Goal: Use online tool/utility: Utilize a website feature to perform a specific function

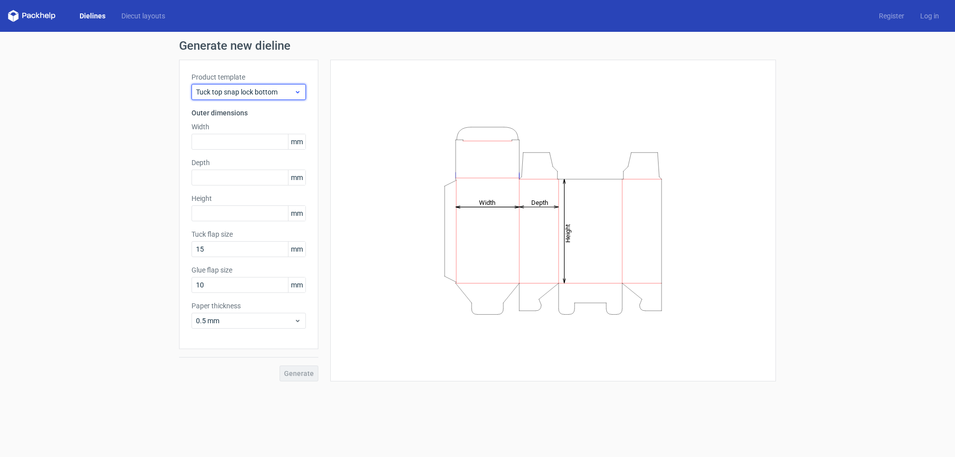
click at [294, 90] on icon at bounding box center [297, 92] width 7 height 8
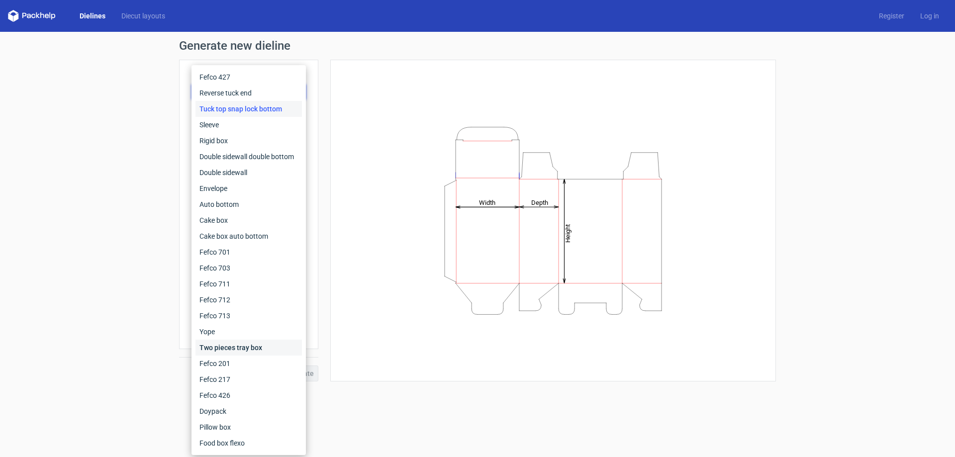
click at [243, 347] on div "Two pieces tray box" at bounding box center [248, 348] width 106 height 16
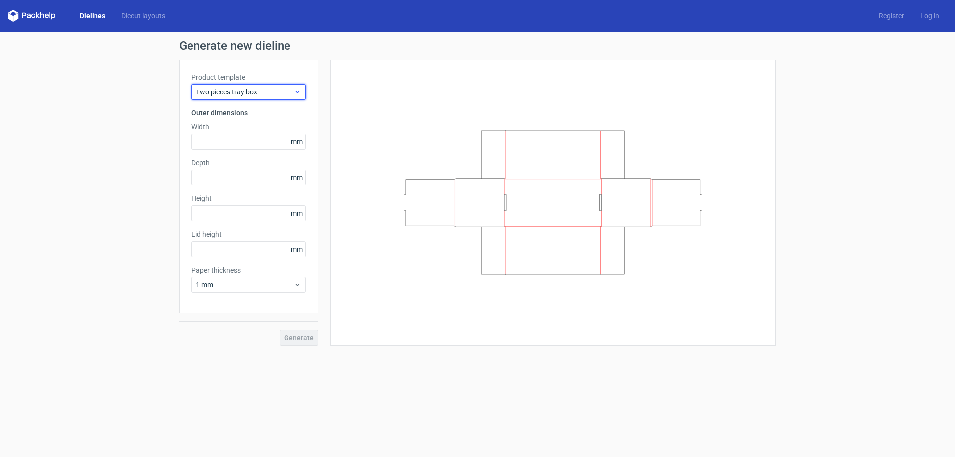
click at [293, 89] on span "Two pieces tray box" at bounding box center [245, 92] width 98 height 10
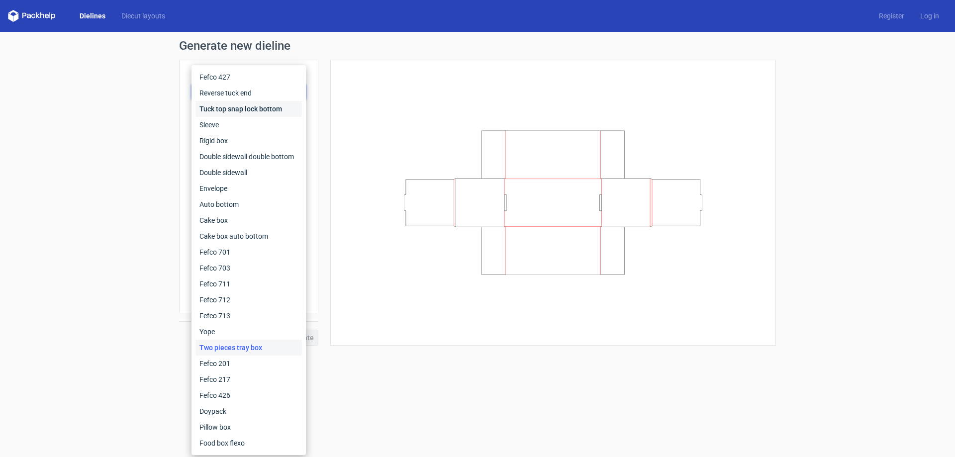
click at [232, 106] on div "Tuck top snap lock bottom" at bounding box center [248, 109] width 106 height 16
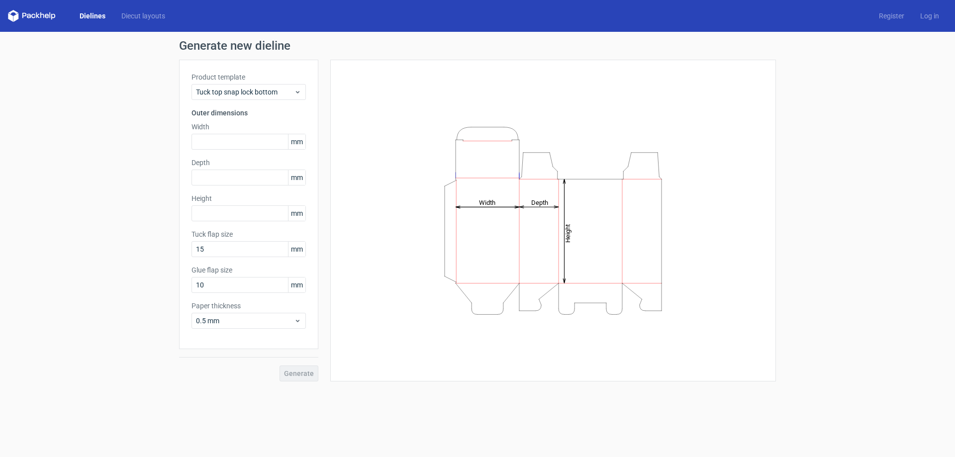
click at [270, 102] on div "Product template Tuck top snap lock bottom Outer dimensions Width mm Depth mm H…" at bounding box center [248, 204] width 139 height 289
click at [266, 94] on span "Tuck top snap lock bottom" at bounding box center [245, 92] width 98 height 10
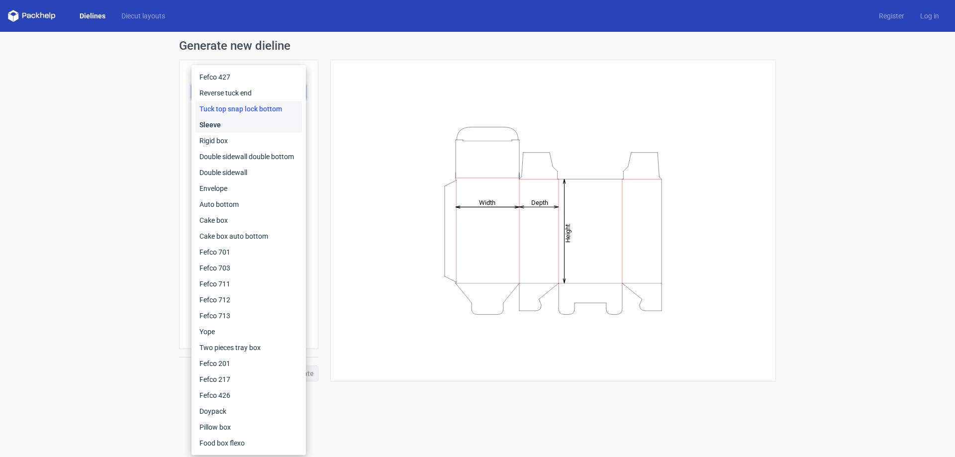
click at [223, 125] on div "Sleeve" at bounding box center [248, 125] width 106 height 16
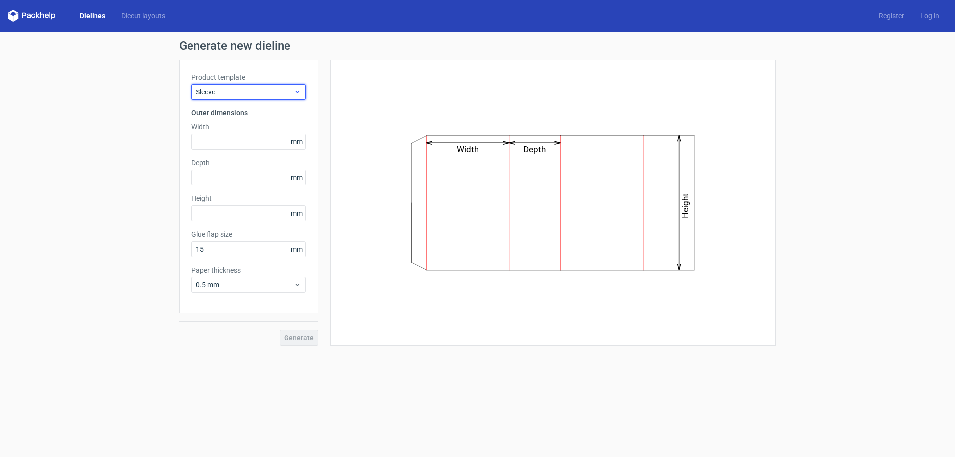
click at [262, 91] on span "Sleeve" at bounding box center [245, 92] width 98 height 10
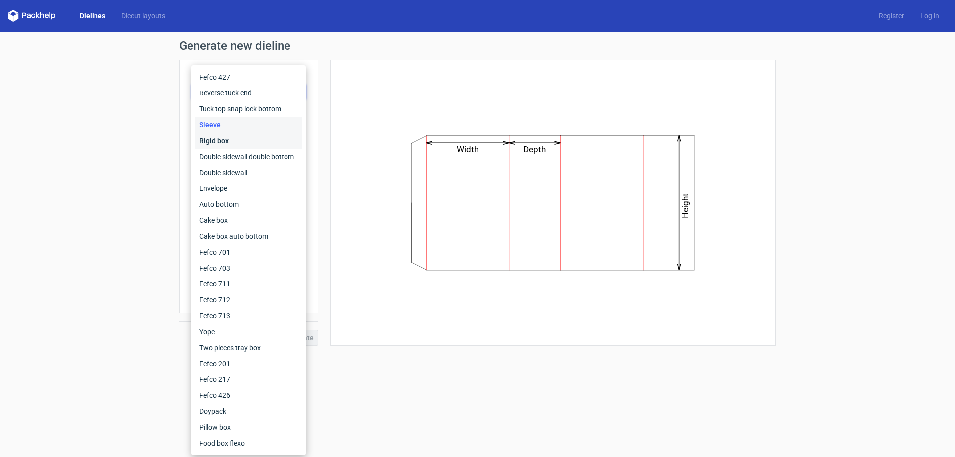
click at [220, 141] on div "Rigid box" at bounding box center [248, 141] width 106 height 16
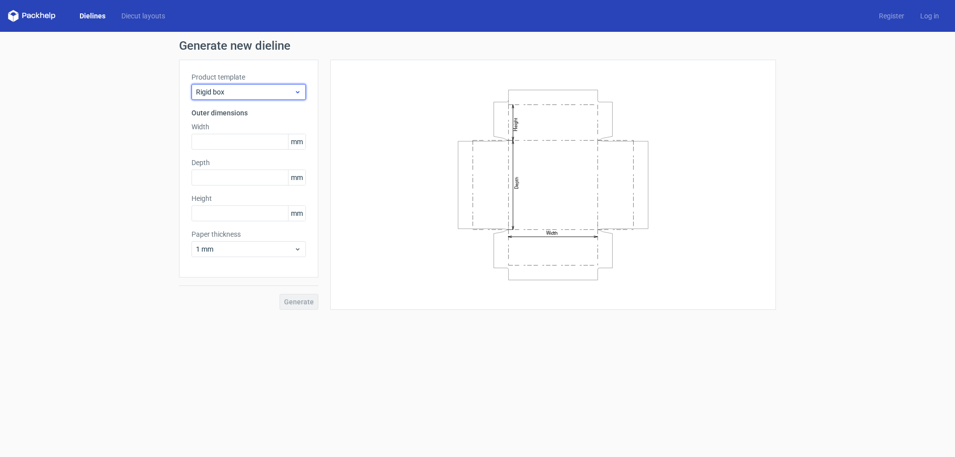
click at [267, 89] on span "Rigid box" at bounding box center [245, 92] width 98 height 10
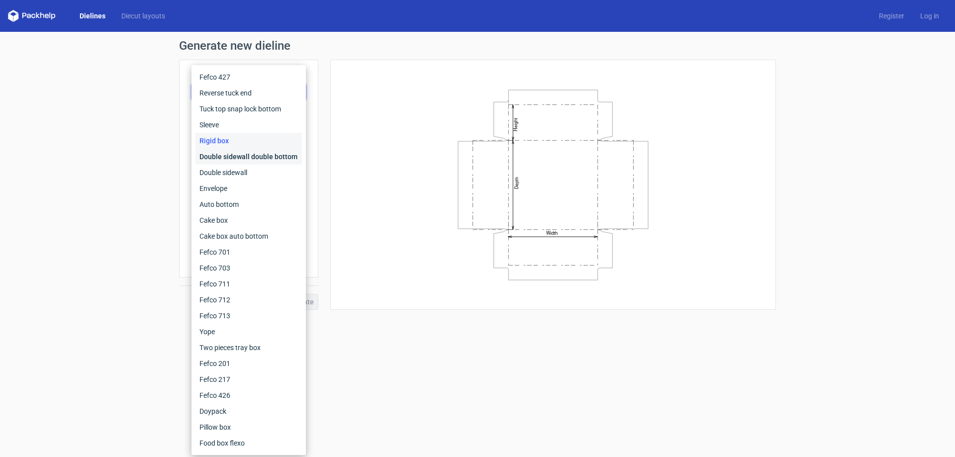
click at [216, 158] on div "Double sidewall double bottom" at bounding box center [248, 157] width 106 height 16
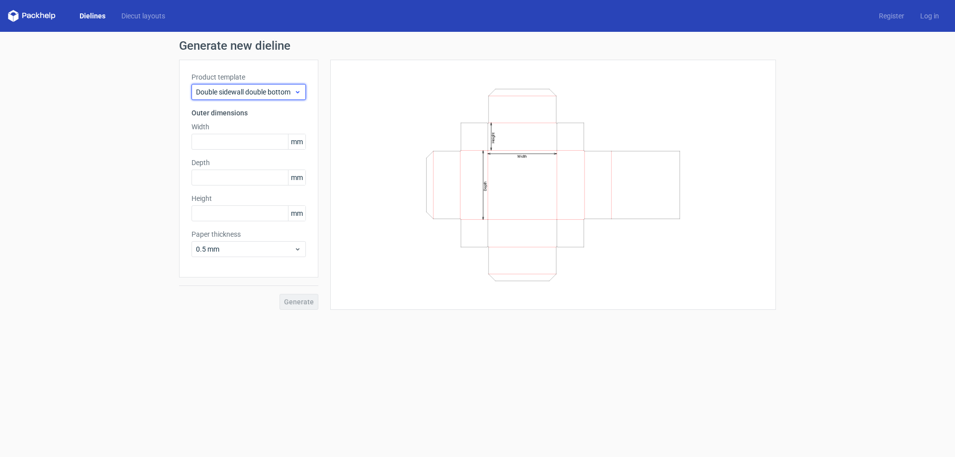
click at [280, 88] on span "Double sidewall double bottom" at bounding box center [245, 92] width 98 height 10
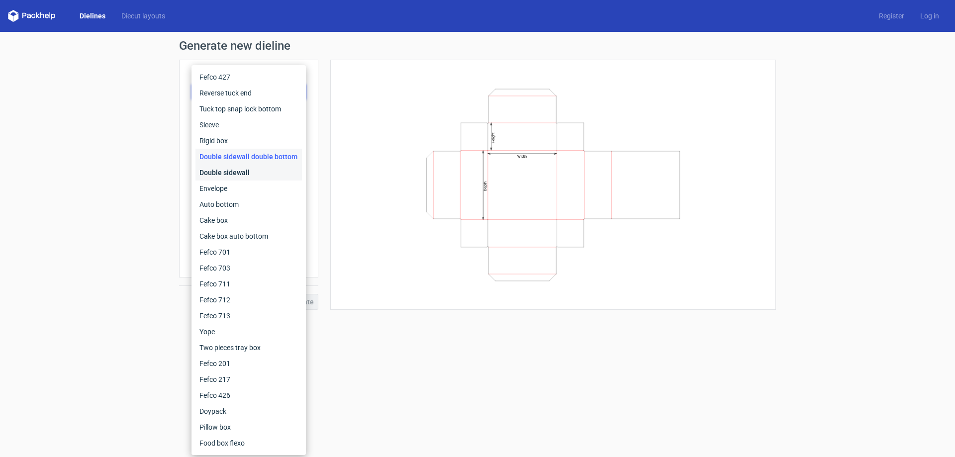
click at [237, 172] on div "Double sidewall" at bounding box center [248, 173] width 106 height 16
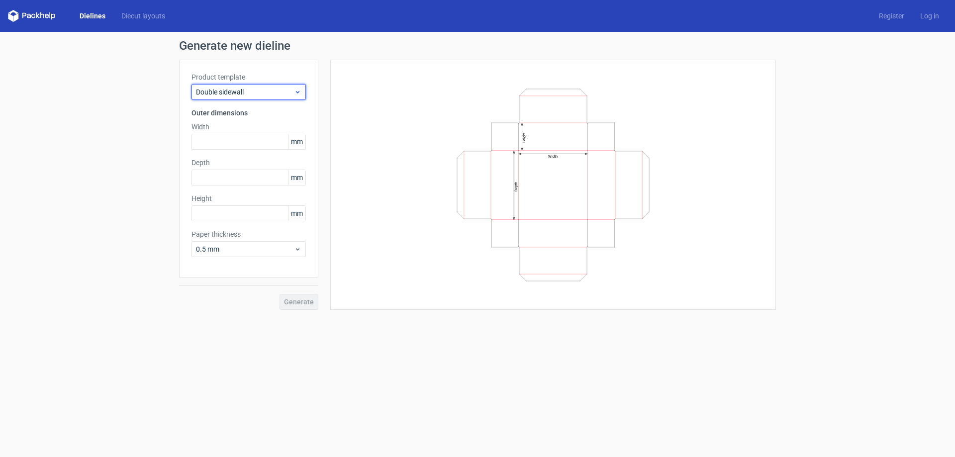
click at [274, 94] on span "Double sidewall" at bounding box center [245, 92] width 98 height 10
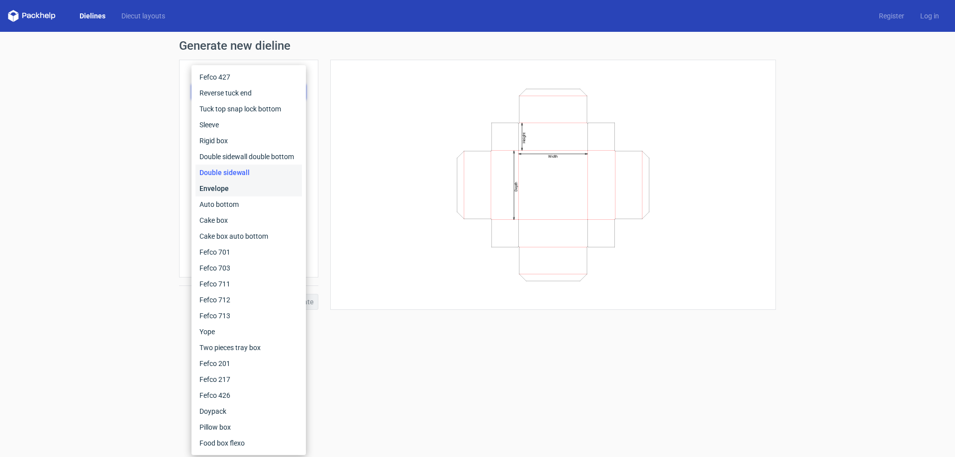
click at [229, 186] on div "Envelope" at bounding box center [248, 189] width 106 height 16
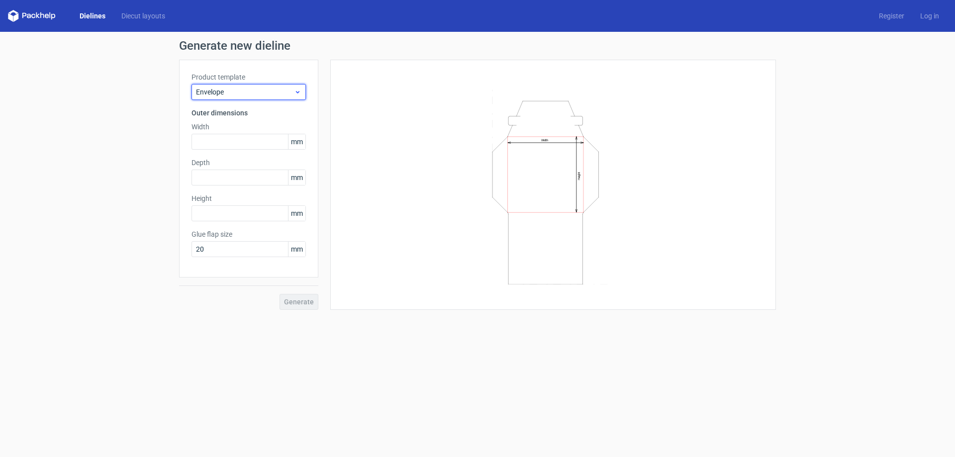
click at [281, 88] on span "Envelope" at bounding box center [245, 92] width 98 height 10
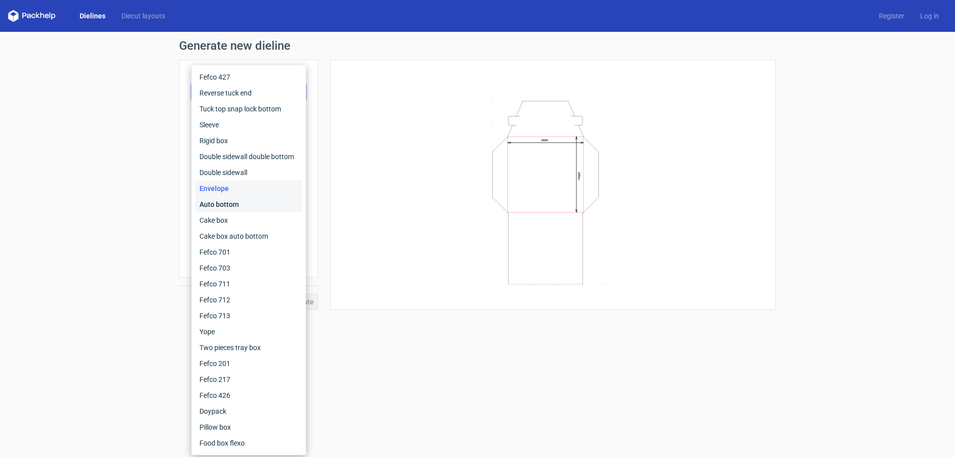
click at [234, 205] on div "Auto bottom" at bounding box center [248, 204] width 106 height 16
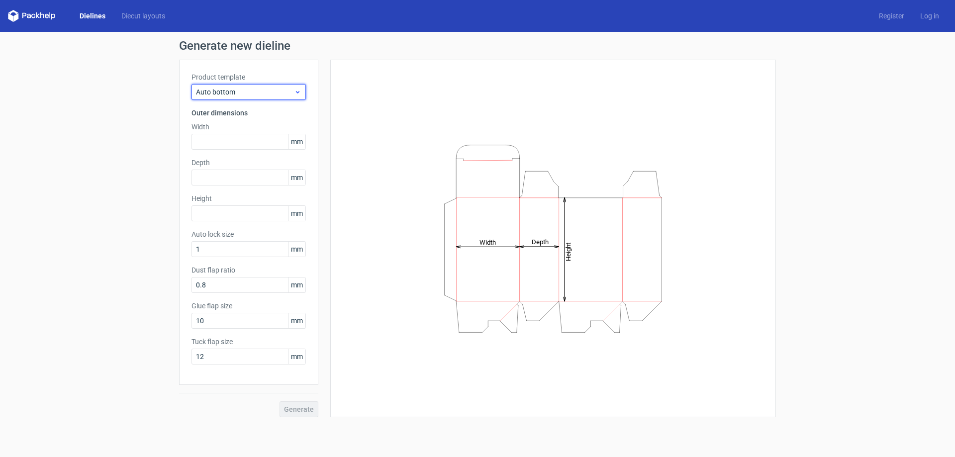
click at [267, 93] on span "Auto bottom" at bounding box center [245, 92] width 98 height 10
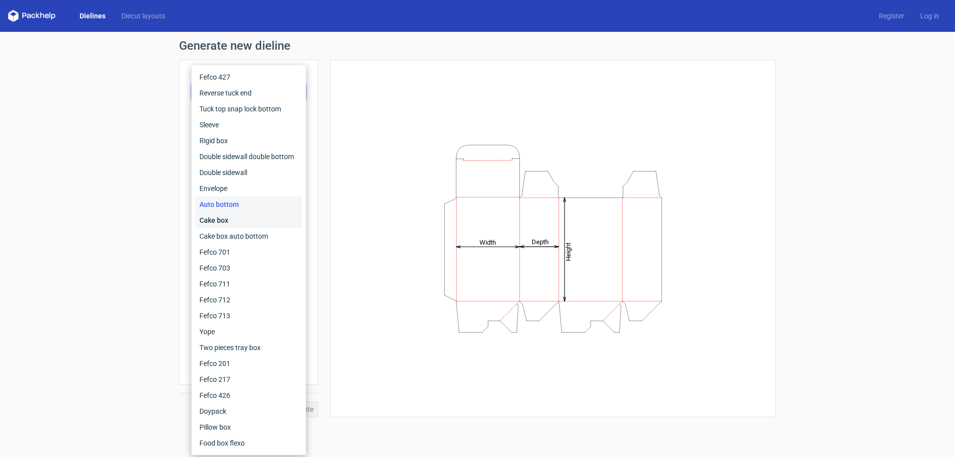
click at [222, 217] on div "Cake box" at bounding box center [248, 220] width 106 height 16
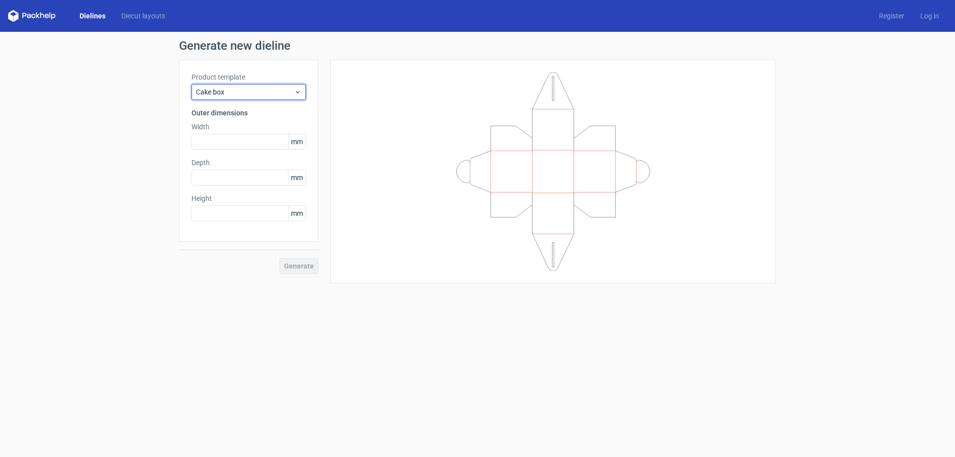
click at [293, 94] on span "Cake box" at bounding box center [245, 92] width 98 height 10
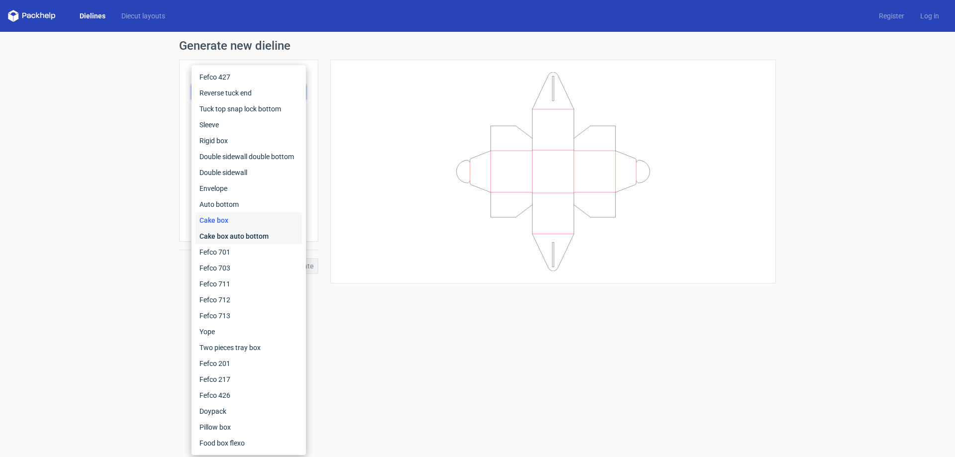
click at [244, 237] on div "Cake box auto bottom" at bounding box center [248, 236] width 106 height 16
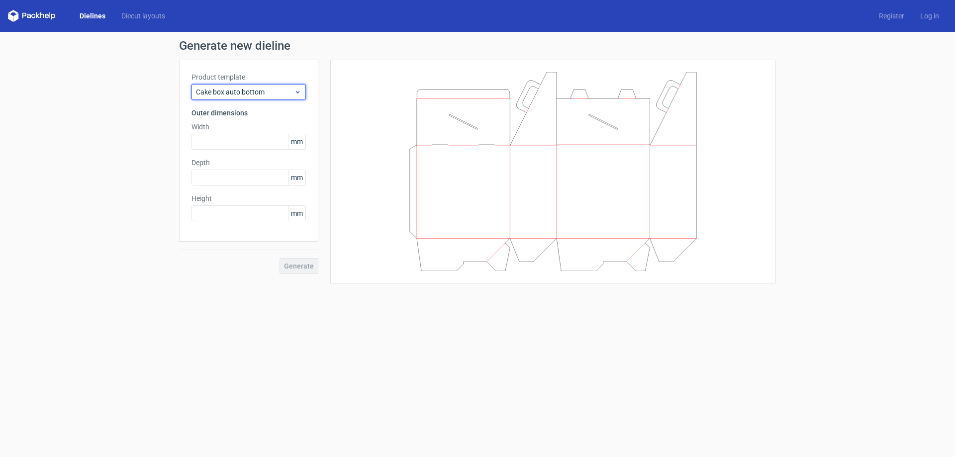
click at [297, 90] on icon at bounding box center [297, 92] width 7 height 8
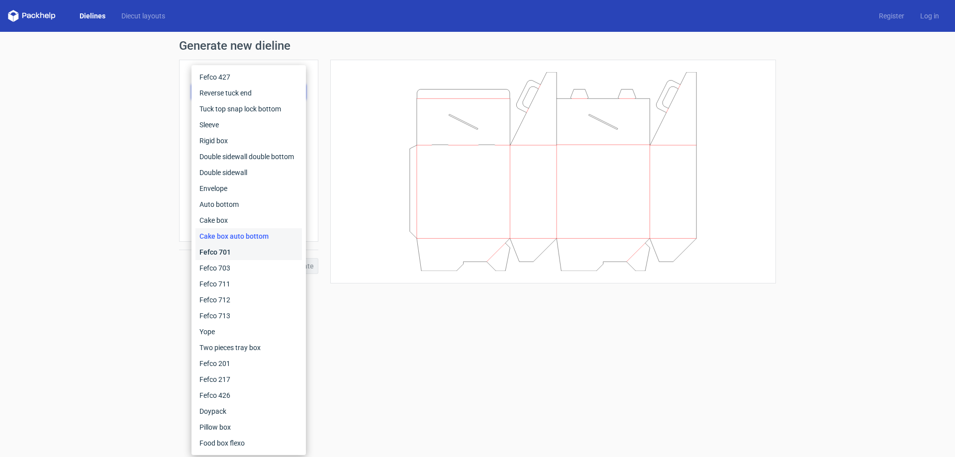
click at [224, 249] on div "Fefco 701" at bounding box center [248, 252] width 106 height 16
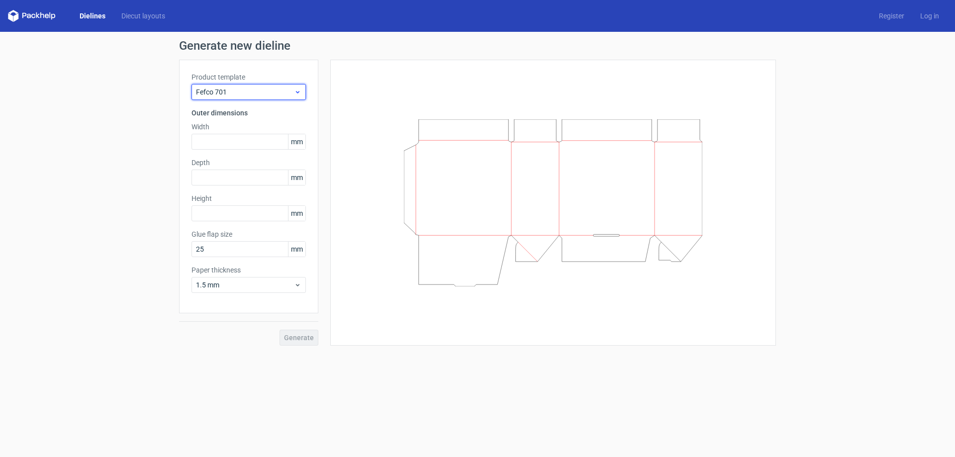
click at [288, 89] on span "Fefco 701" at bounding box center [245, 92] width 98 height 10
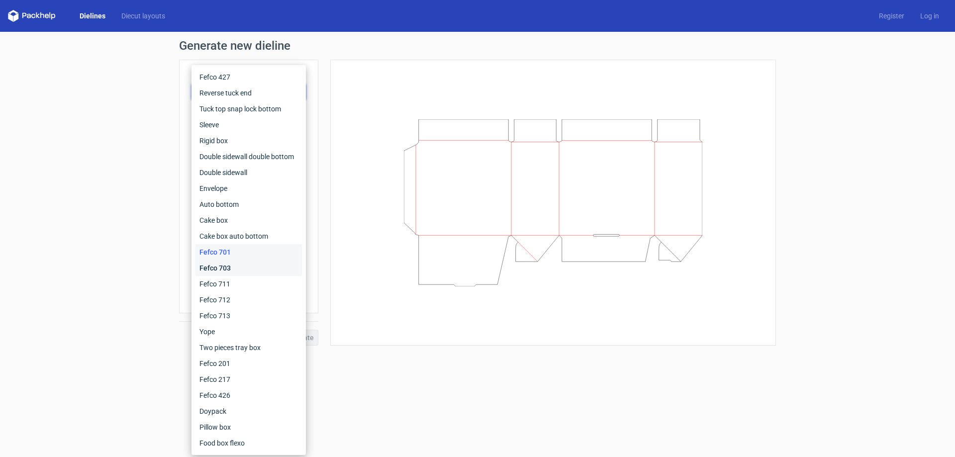
click at [227, 263] on div "Fefco 703" at bounding box center [248, 268] width 106 height 16
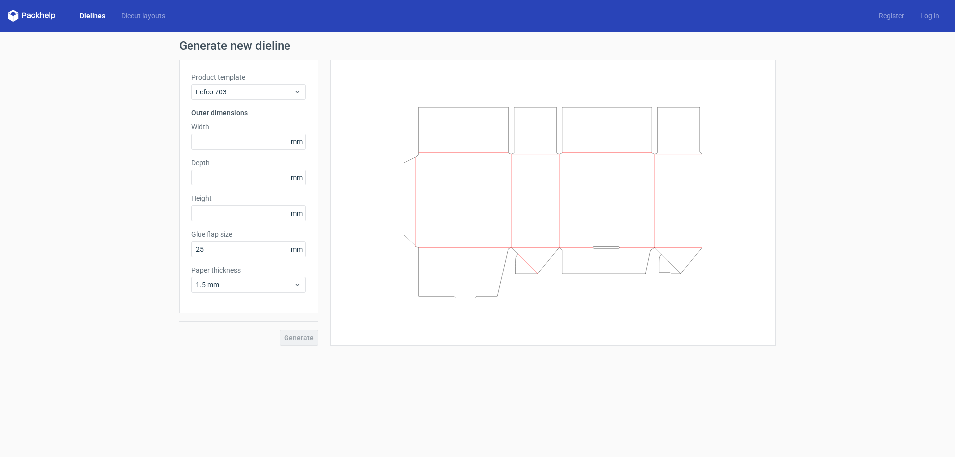
click at [289, 82] on label "Product template" at bounding box center [248, 77] width 114 height 10
click at [287, 84] on div "Fefco 703" at bounding box center [248, 92] width 114 height 16
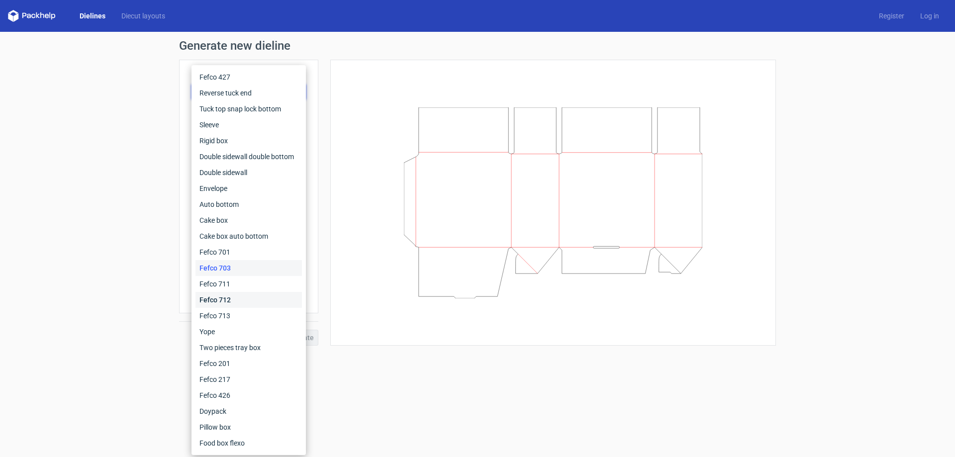
click at [236, 299] on div "Fefco 712" at bounding box center [248, 300] width 106 height 16
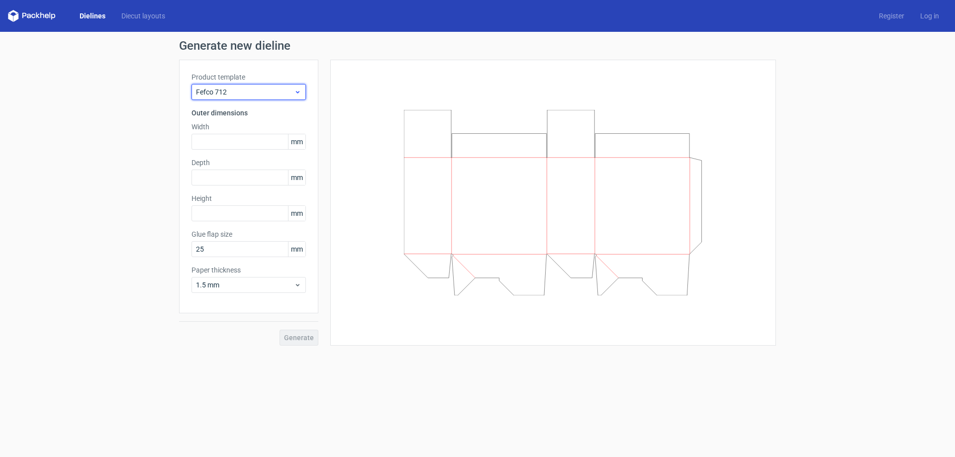
click at [287, 92] on span "Fefco 712" at bounding box center [245, 92] width 98 height 10
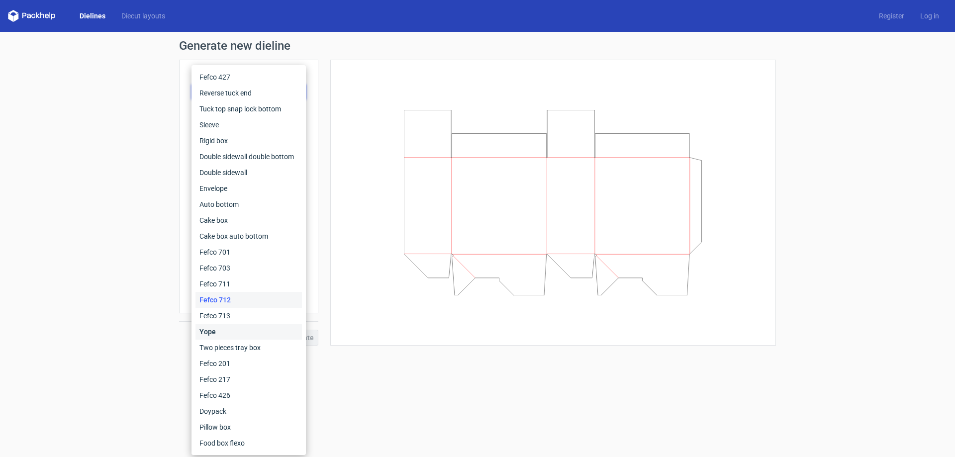
click at [215, 328] on div "Yope" at bounding box center [248, 332] width 106 height 16
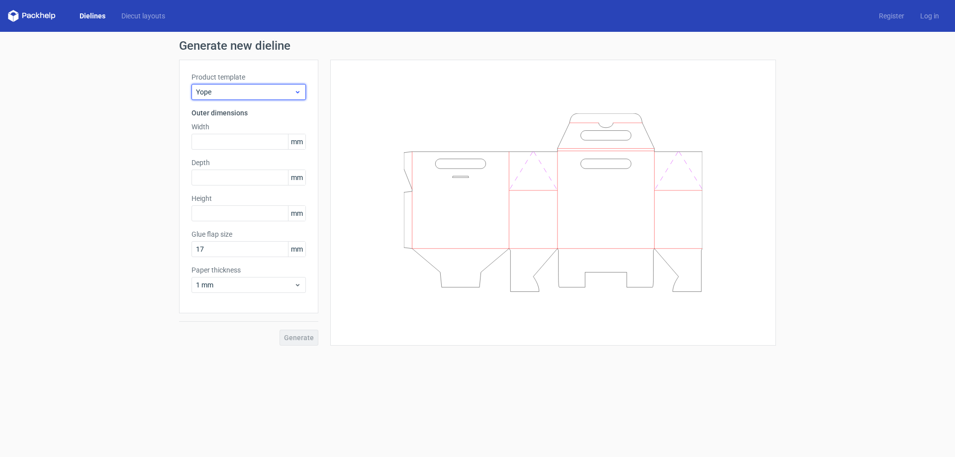
click at [283, 94] on span "Yope" at bounding box center [245, 92] width 98 height 10
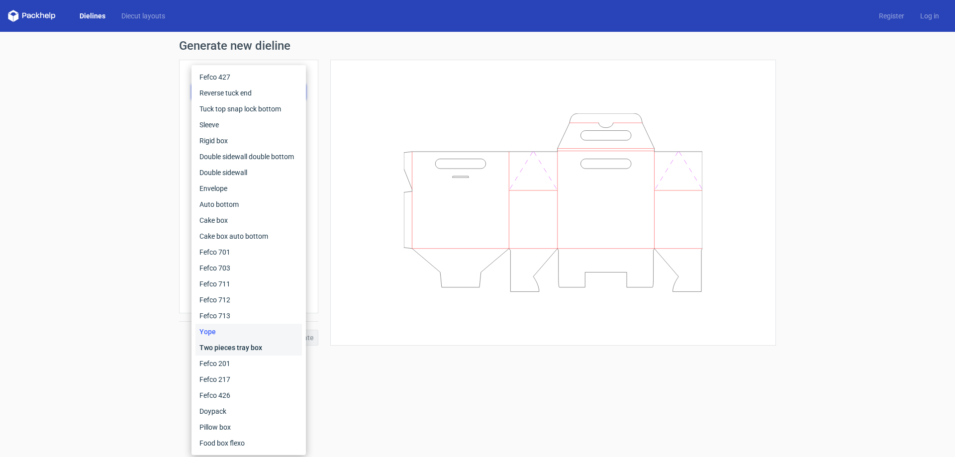
click at [235, 348] on div "Two pieces tray box" at bounding box center [248, 348] width 106 height 16
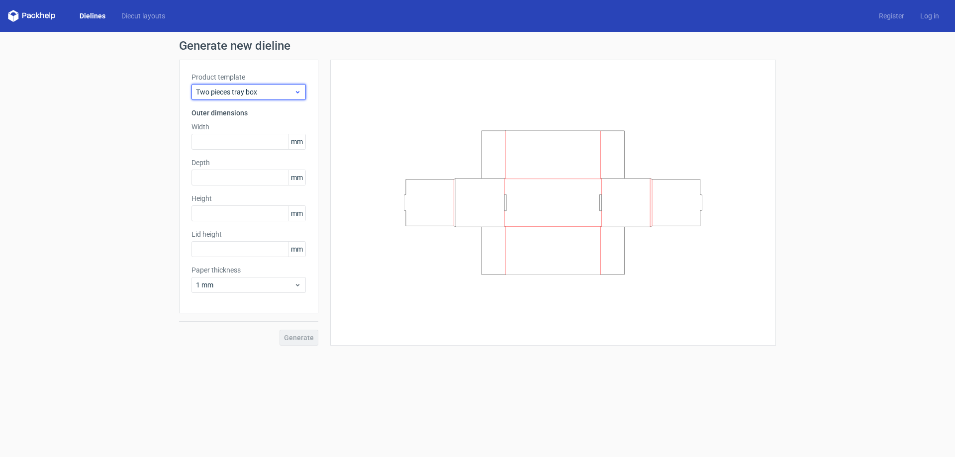
click at [269, 89] on span "Two pieces tray box" at bounding box center [245, 92] width 98 height 10
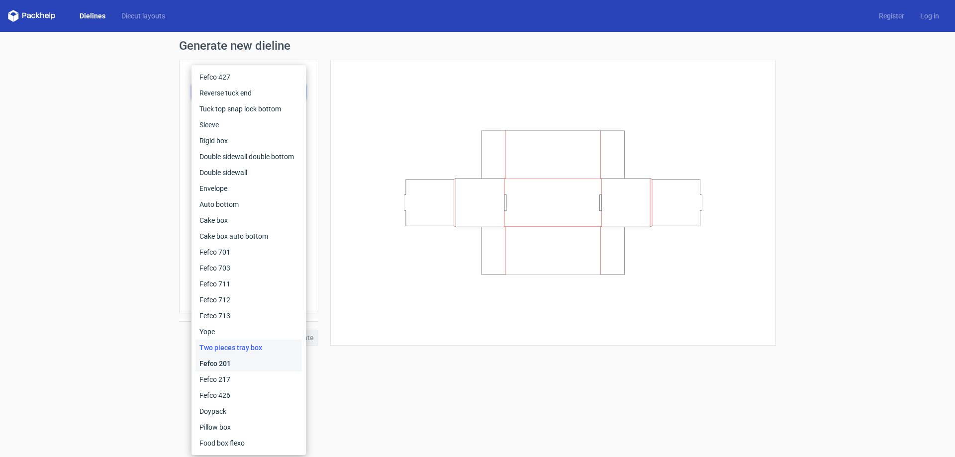
click at [222, 359] on div "Fefco 201" at bounding box center [248, 364] width 106 height 16
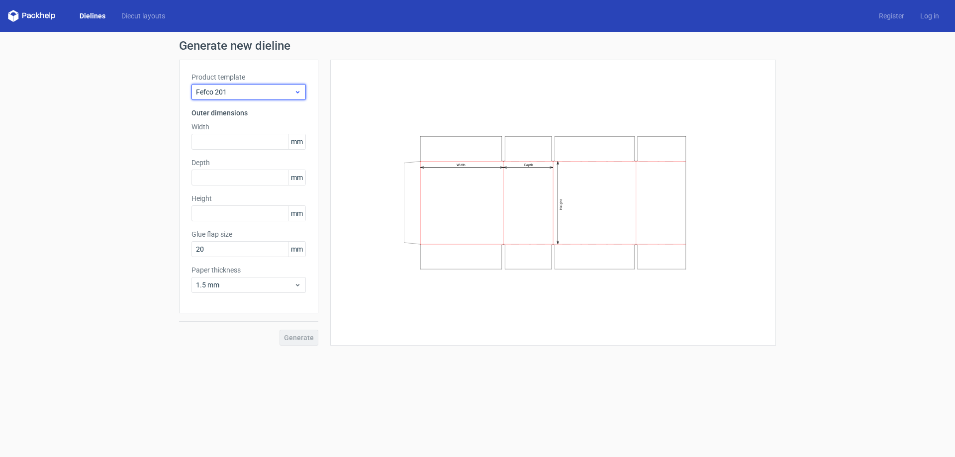
click at [280, 92] on span "Fefco 201" at bounding box center [245, 92] width 98 height 10
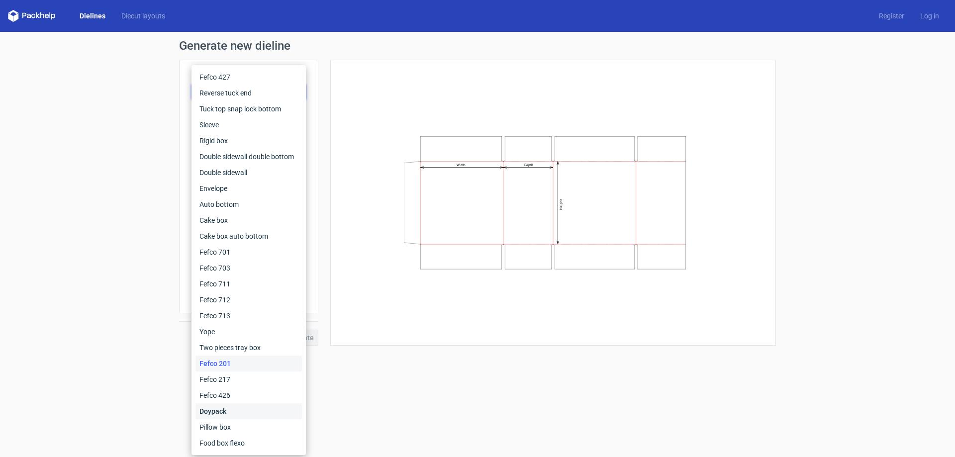
click at [222, 408] on div "Doypack" at bounding box center [248, 411] width 106 height 16
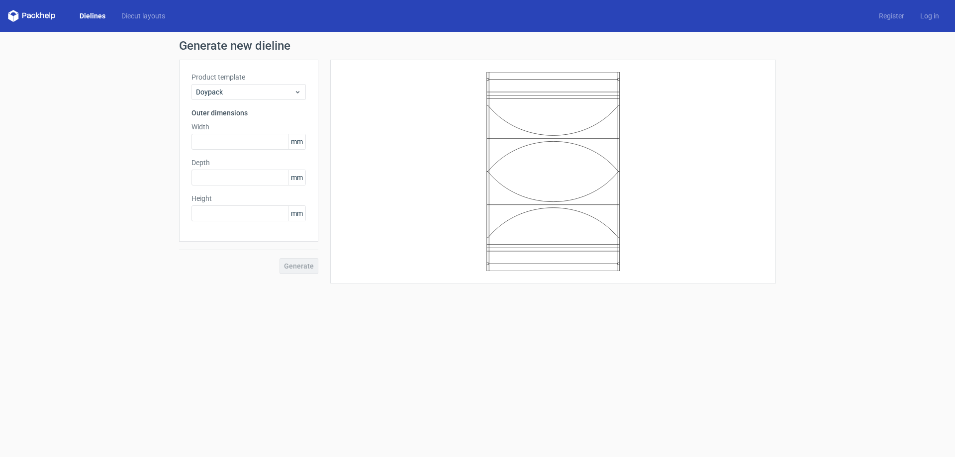
click at [526, 172] on icon at bounding box center [553, 171] width 298 height 199
click at [258, 88] on span "Doypack" at bounding box center [245, 92] width 98 height 10
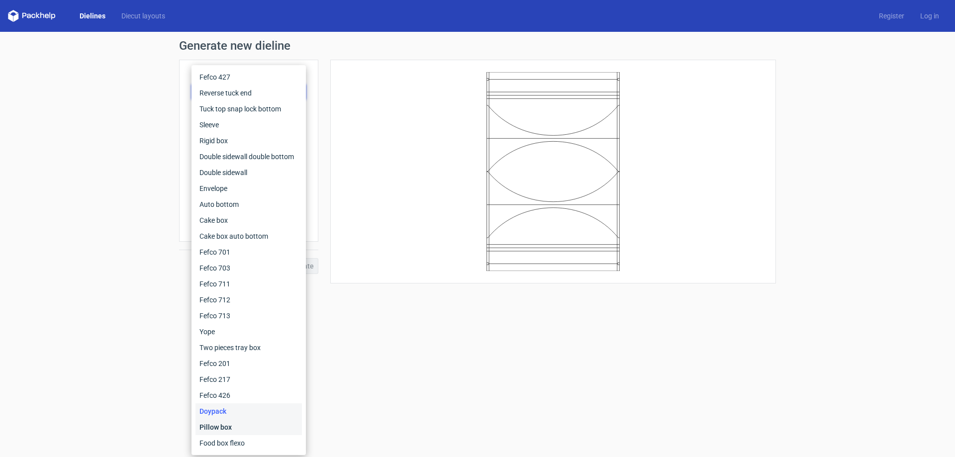
click at [222, 424] on div "Pillow box" at bounding box center [248, 427] width 106 height 16
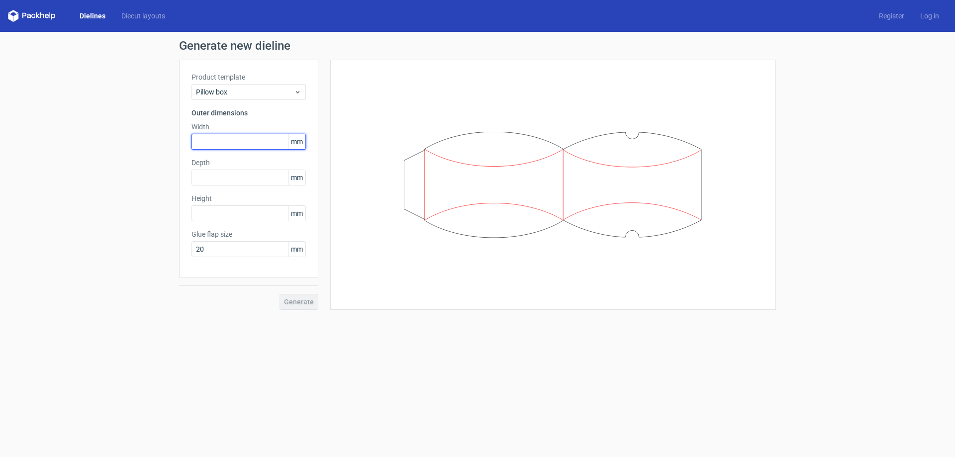
click at [256, 141] on input "text" at bounding box center [248, 142] width 114 height 16
click at [266, 182] on input "text" at bounding box center [248, 178] width 114 height 16
click at [262, 242] on input "20" at bounding box center [248, 249] width 114 height 16
click at [251, 139] on input "text" at bounding box center [248, 142] width 114 height 16
